Goal: Task Accomplishment & Management: Use online tool/utility

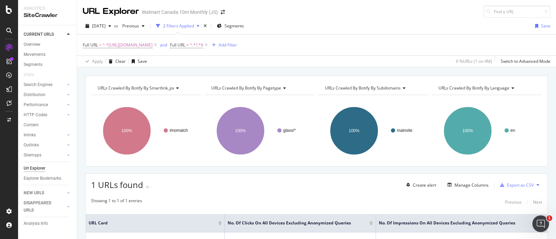
scroll to position [63, 0]
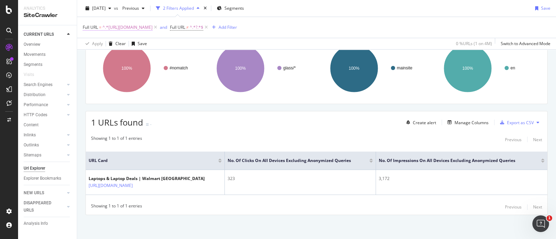
click at [153, 23] on span "^.*https://www.walmart.ca/en/cp/electronics/laptops-computers-accessories/lapto…" at bounding box center [128, 28] width 50 height 10
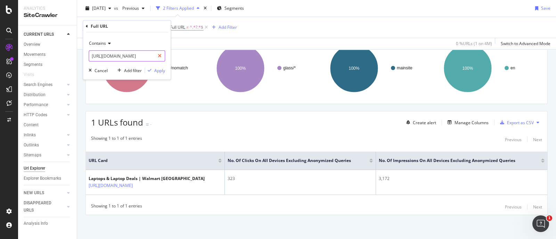
click at [158, 56] on icon at bounding box center [160, 56] width 4 height 5
click at [142, 57] on input "text" at bounding box center [127, 55] width 76 height 11
paste input "https://www.walmart.ca/en/cp/electronics/headphones/30509"
type input "https://www.walmart.ca/en/cp/electronics/headphones/30509"
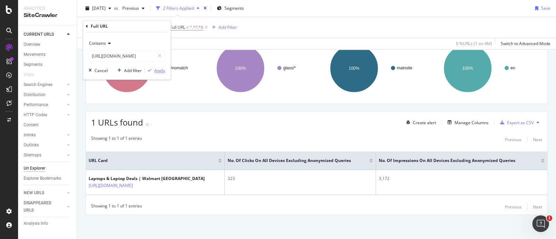
scroll to position [0, 0]
click at [158, 71] on div "Apply" at bounding box center [159, 71] width 11 height 6
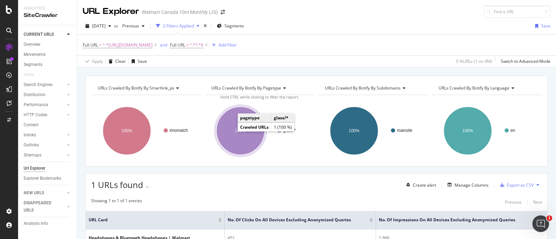
scroll to position [63, 0]
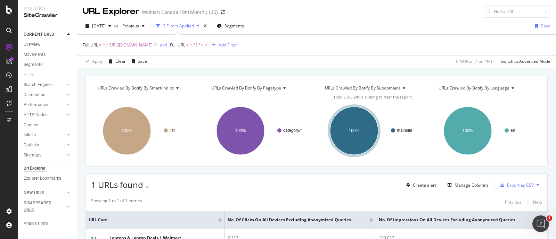
scroll to position [67, 0]
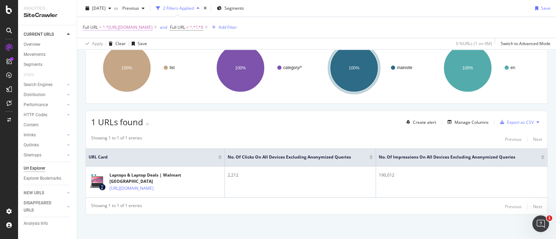
click at [153, 30] on span "^.*[URL][DOMAIN_NAME]" at bounding box center [128, 28] width 50 height 10
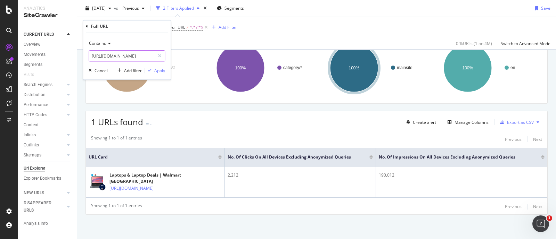
click at [160, 55] on icon at bounding box center [160, 56] width 4 height 5
click at [141, 56] on input "text" at bounding box center [127, 55] width 76 height 11
paste input "[URL][DOMAIN_NAME]"
type input "[URL][DOMAIN_NAME]"
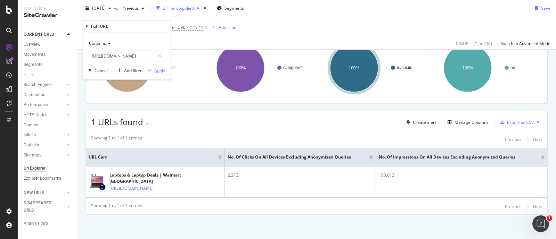
scroll to position [0, 0]
click at [158, 68] on div "Apply" at bounding box center [159, 71] width 11 height 6
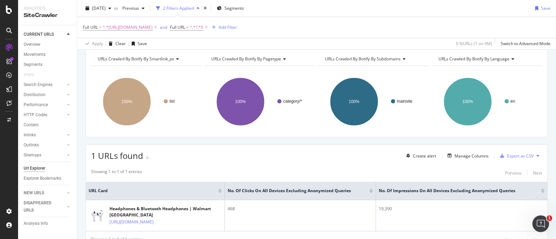
scroll to position [66, 0]
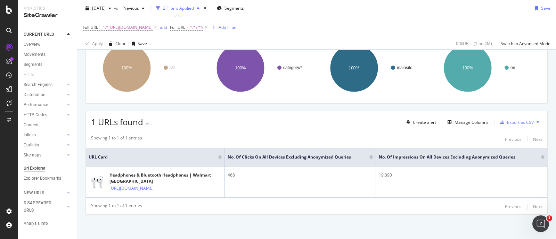
click at [280, 111] on div "1 URLs found - Create alert Manage Columns Export as CSV" at bounding box center [316, 119] width 461 height 17
